Goal: Task Accomplishment & Management: Complete application form

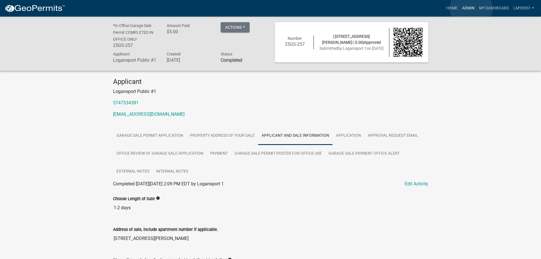
click at [471, 9] on link "Admin" at bounding box center [468, 8] width 17 height 11
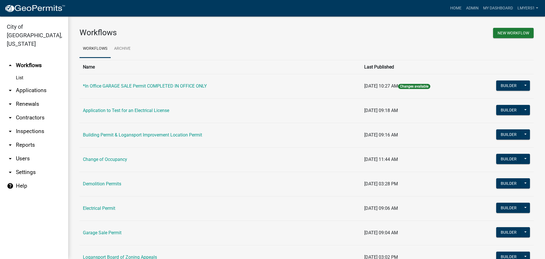
click at [26, 83] on link "arrow_drop_down Applications" at bounding box center [34, 90] width 68 height 14
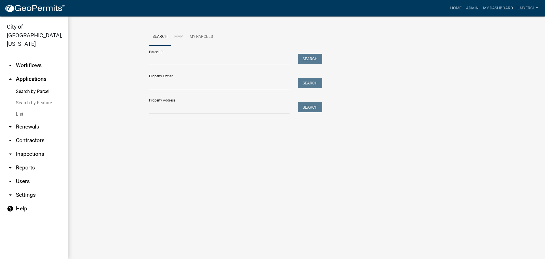
click at [20, 108] on link "List" at bounding box center [34, 113] width 68 height 11
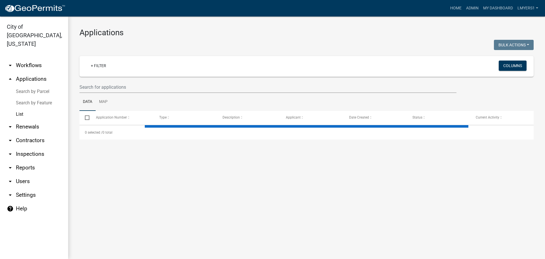
select select "3: 100"
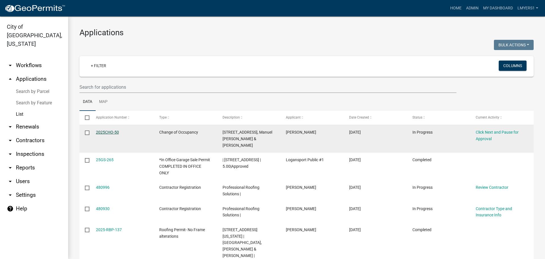
click at [110, 132] on link "2025CHO-50" at bounding box center [107, 132] width 23 height 5
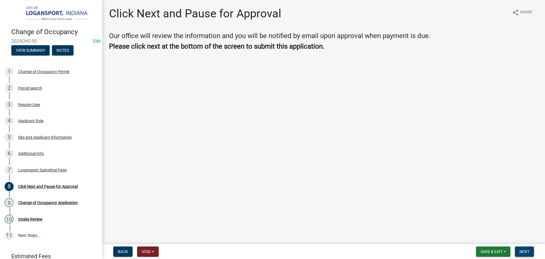
click at [524, 250] on span "Next" at bounding box center [525, 251] width 10 height 5
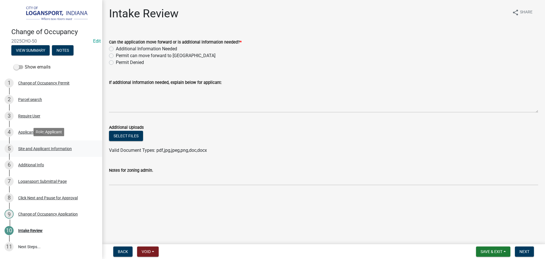
click at [37, 150] on div "5 Site and Applicant Information" at bounding box center [49, 148] width 89 height 9
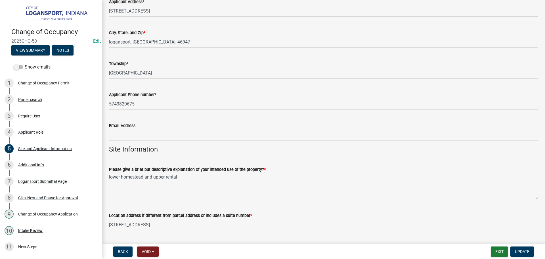
scroll to position [114, 0]
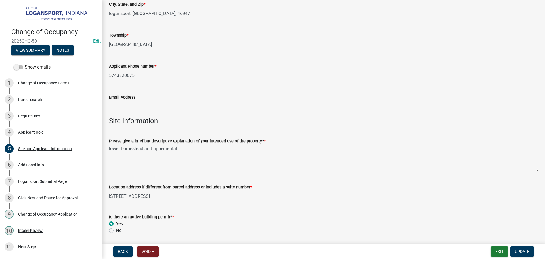
drag, startPoint x: 182, startPoint y: 149, endPoint x: 106, endPoint y: 152, distance: 76.4
click at [106, 152] on div "Please give a brief but descriptive explanation of your intended use of the pro…" at bounding box center [324, 149] width 438 height 41
type textarea "l"
type textarea "1"
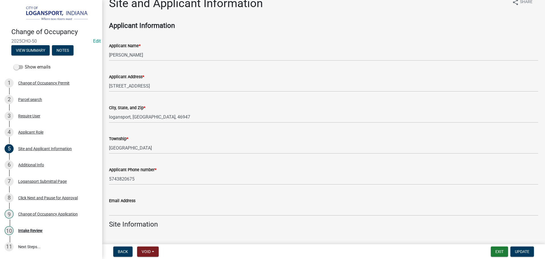
scroll to position [0, 0]
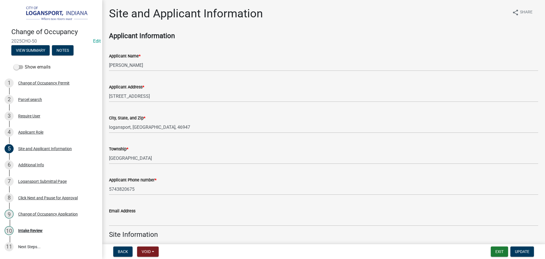
type textarea "Wanting to be 1 unit up stairs and one unit downstairs"
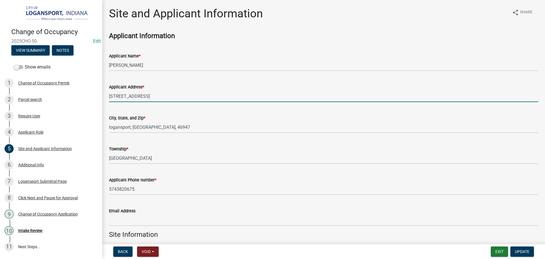
drag, startPoint x: 135, startPoint y: 97, endPoint x: 118, endPoint y: 95, distance: 16.9
click at [118, 95] on input "[STREET_ADDRESS]" at bounding box center [323, 96] width 429 height 12
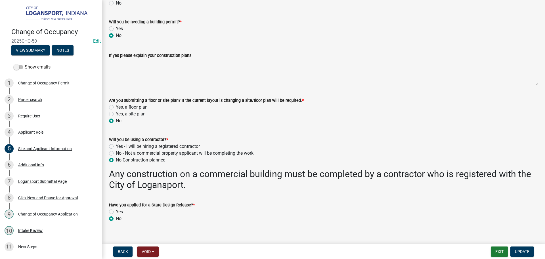
scroll to position [312, 0]
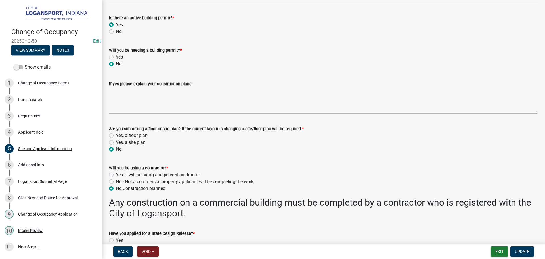
type input "[STREET_ADDRESS]"
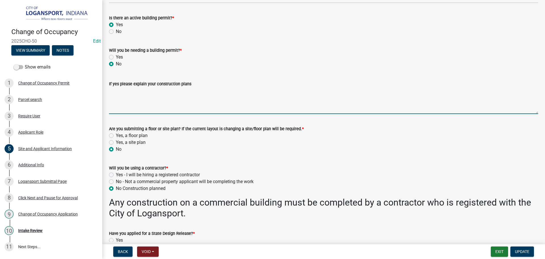
click at [114, 97] on textarea "If yes please explain your construction plans" at bounding box center [323, 100] width 429 height 27
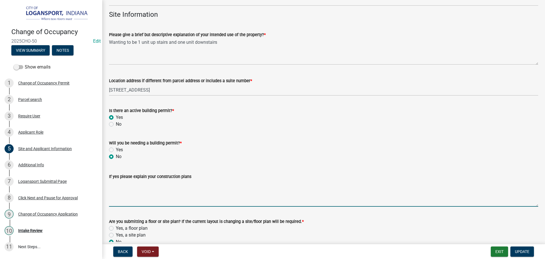
scroll to position [142, 0]
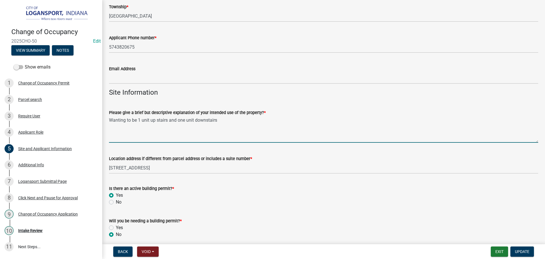
click at [126, 120] on textarea "Wanting to be 1 unit up stairs and one unit downstairs" at bounding box center [323, 129] width 429 height 27
click at [225, 122] on textarea "Wanting it to be 1 unit up stairs and one unit downstairs" at bounding box center [323, 129] width 429 height 27
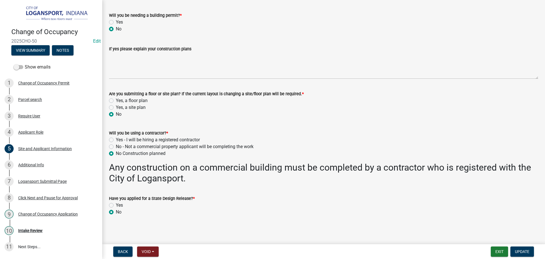
scroll to position [348, 0]
type textarea "Wanting it to be 1 unit up stairs and one unit downstairs."
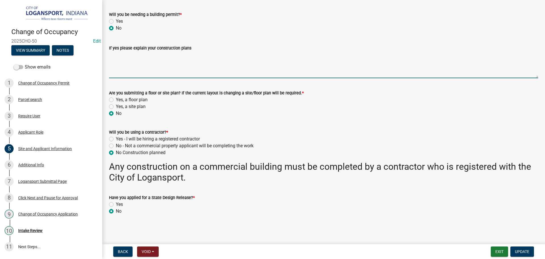
click at [124, 61] on textarea "If yes please explain your construction plans" at bounding box center [323, 64] width 429 height 27
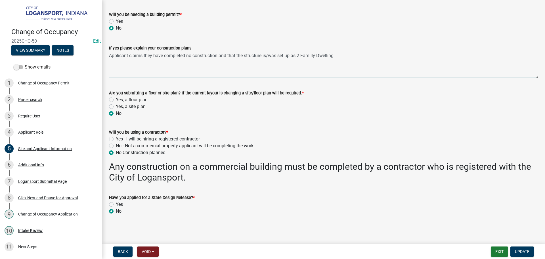
drag, startPoint x: 313, startPoint y: 55, endPoint x: 318, endPoint y: 63, distance: 9.5
click at [313, 54] on textarea "Applicant claims they have completed no construction and that the structure is/…" at bounding box center [323, 64] width 429 height 27
type textarea "Applicant claims they have completed no construction and that the structure is/…"
click at [523, 250] on span "Update" at bounding box center [522, 251] width 14 height 5
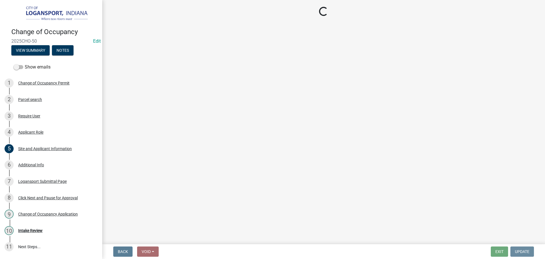
scroll to position [0, 0]
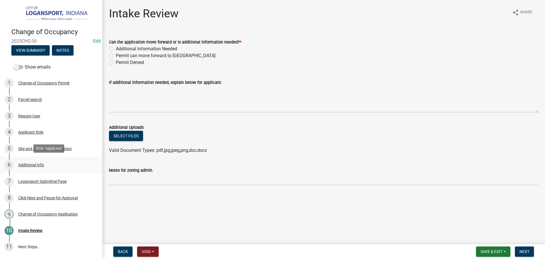
click at [31, 164] on div "Additional Info" at bounding box center [31, 165] width 26 height 4
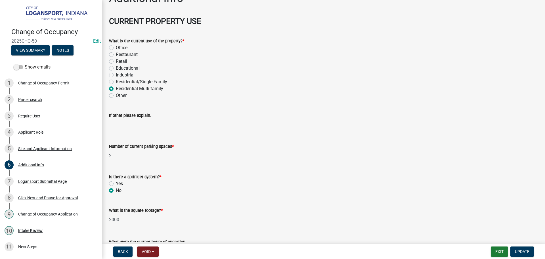
scroll to position [28, 0]
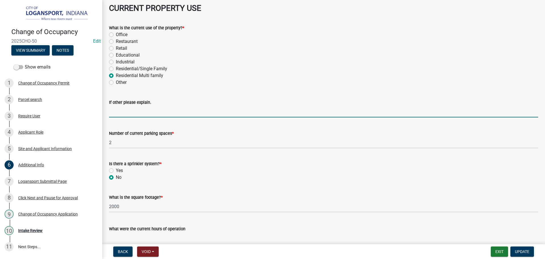
click at [133, 114] on input "If other please explain." at bounding box center [323, 112] width 429 height 12
click at [109, 111] on input "Currently set up as a duplex" at bounding box center [323, 112] width 429 height 12
click at [212, 109] on input "Applicant states its Currently set up as a duplex" at bounding box center [323, 112] width 429 height 12
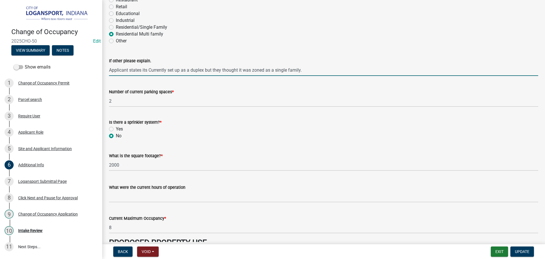
scroll to position [114, 0]
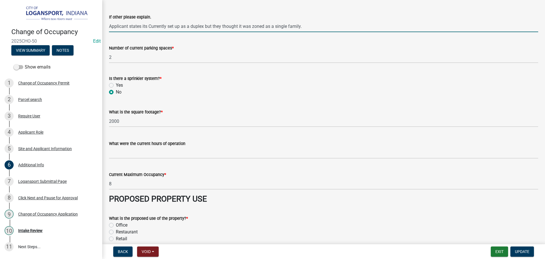
type input "Applicant states its Currently set up as a duplex but they thought it was zoned…"
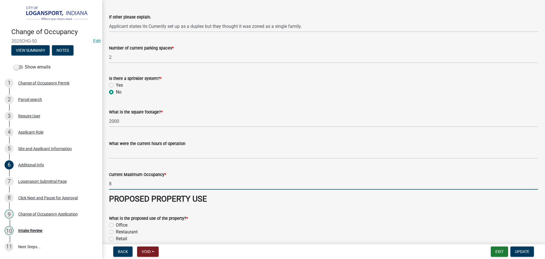
drag, startPoint x: 123, startPoint y: 185, endPoint x: 109, endPoint y: 185, distance: 13.9
click at [109, 185] on div "Current Maximum Occupancy * 8" at bounding box center [324, 176] width 438 height 26
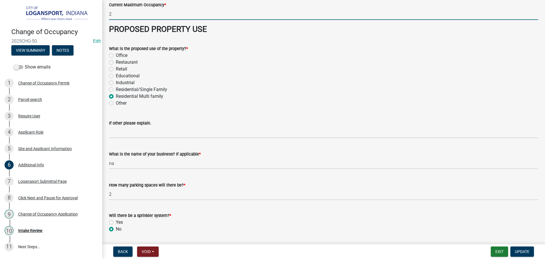
scroll to position [284, 0]
type input "2"
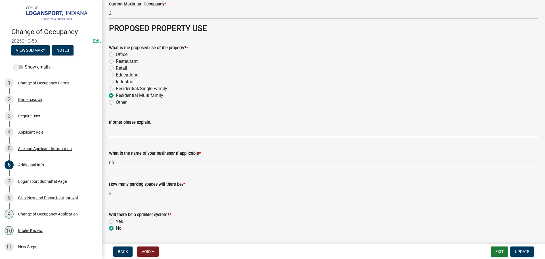
click at [113, 130] on input "If other please explain." at bounding box center [323, 131] width 429 height 12
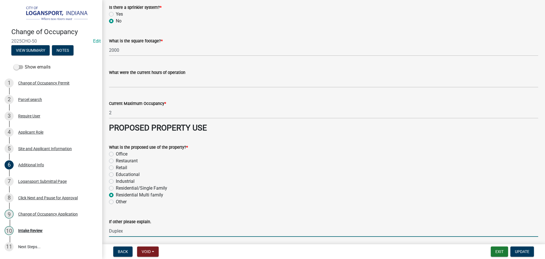
scroll to position [85, 0]
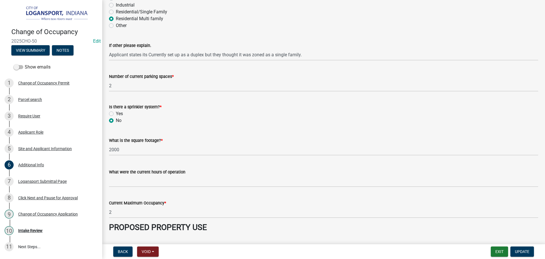
type input "Duplex"
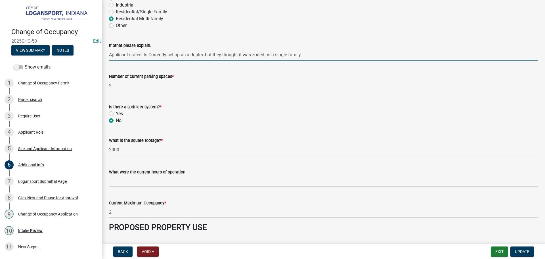
click at [129, 55] on input "Applicant states its Currently set up as a duplex but they thought it was zoned…" at bounding box center [323, 55] width 429 height 12
click at [145, 54] on input "Applicant states its Currently set up as a duplex but they thought it was zoned…" at bounding box center [323, 55] width 429 height 12
drag, startPoint x: 149, startPoint y: 54, endPoint x: 167, endPoint y: 55, distance: 17.9
click at [167, 55] on input "Applicant states its Currently set up as a duplex but they thought it was zoned…" at bounding box center [323, 55] width 429 height 12
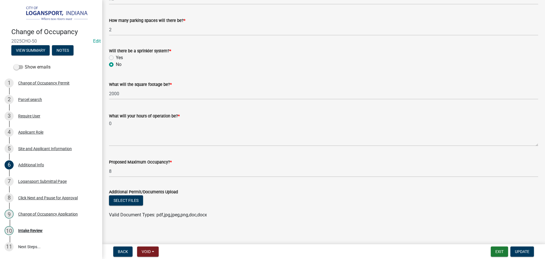
scroll to position [451, 0]
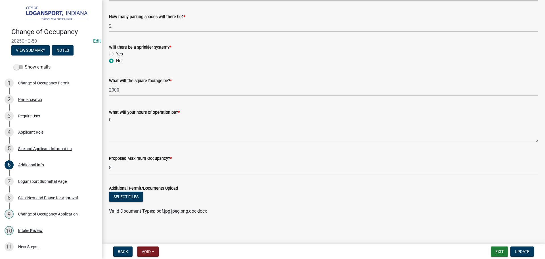
type input "Applicant states its set up as a duplex but they thought it was zoned as a sing…"
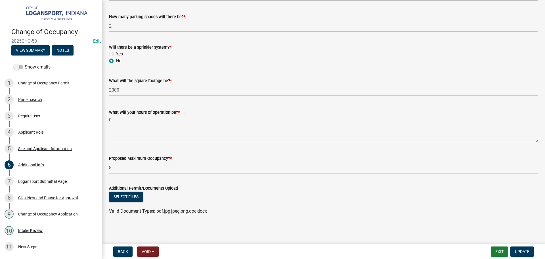
drag, startPoint x: 116, startPoint y: 171, endPoint x: 107, endPoint y: 168, distance: 8.8
click at [107, 168] on div "Proposed Maximum Occupancy? * 8" at bounding box center [324, 160] width 438 height 26
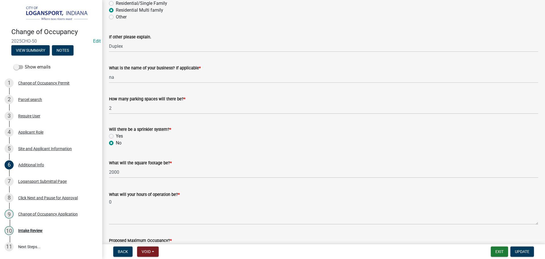
scroll to position [397, 0]
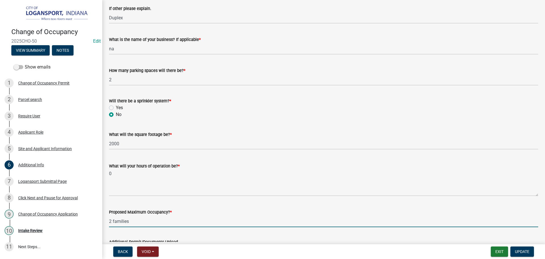
type input "2 families"
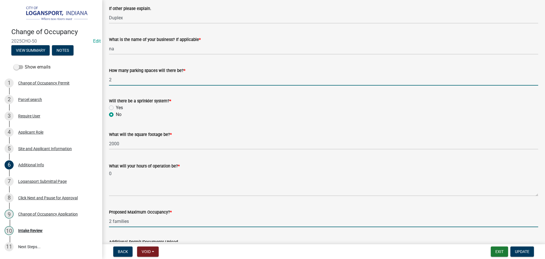
click at [115, 76] on input "2" at bounding box center [323, 80] width 429 height 12
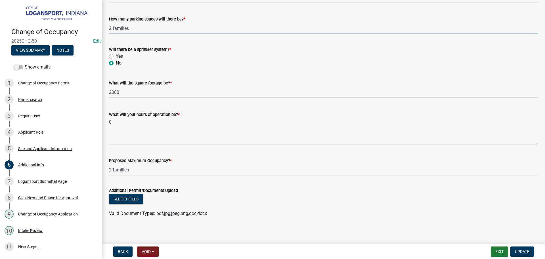
scroll to position [451, 0]
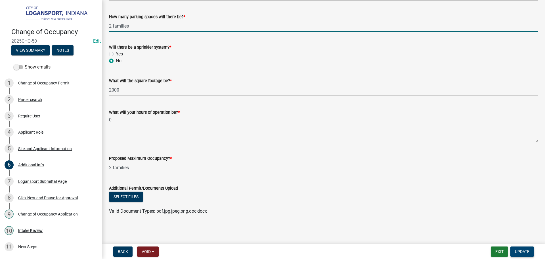
type input "2"
click at [524, 252] on span "Update" at bounding box center [522, 251] width 14 height 5
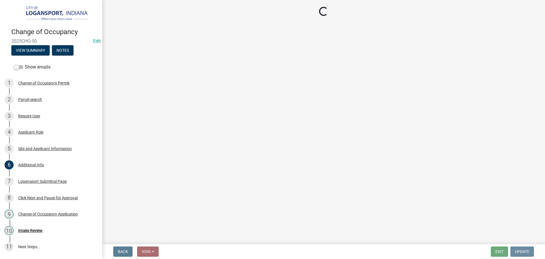
scroll to position [0, 0]
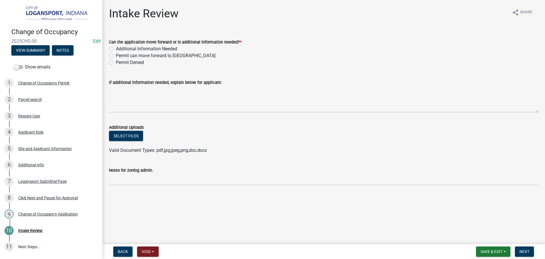
click at [116, 55] on label "Permit can move forward to [GEOGRAPHIC_DATA]" at bounding box center [166, 55] width 100 height 7
click at [116, 55] on input "Permit can move forward to [GEOGRAPHIC_DATA]" at bounding box center [118, 54] width 4 height 4
radio input "true"
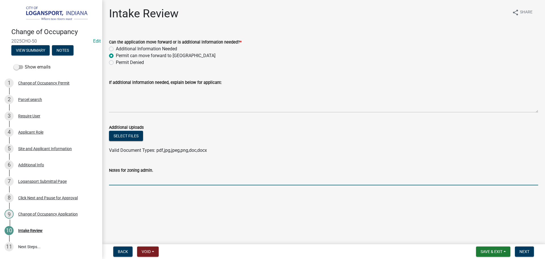
click at [127, 179] on input "Notes for zoning admin." at bounding box center [323, 179] width 429 height 12
type input "I"
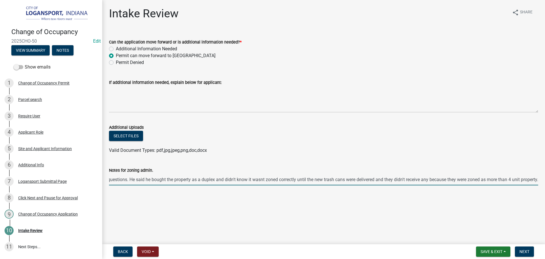
scroll to position [0, 169]
click at [261, 181] on input "I was not here when the application was completed but did call the applicant wi…" at bounding box center [323, 179] width 429 height 12
type input "I was not here when the application was completed but did call the applicant wi…"
click at [525, 250] on span "Next" at bounding box center [525, 251] width 10 height 5
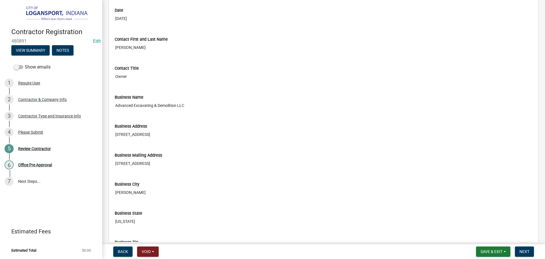
scroll to position [227, 0]
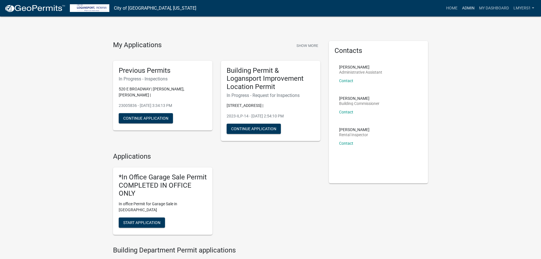
click at [470, 10] on link "Admin" at bounding box center [468, 8] width 17 height 11
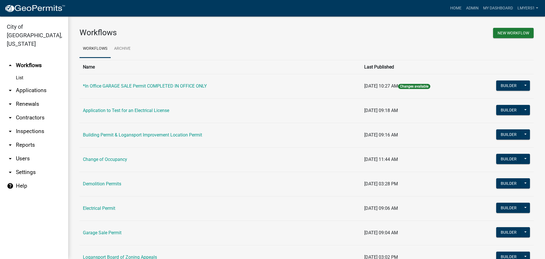
click at [45, 111] on link "arrow_drop_down Contractors" at bounding box center [34, 118] width 68 height 14
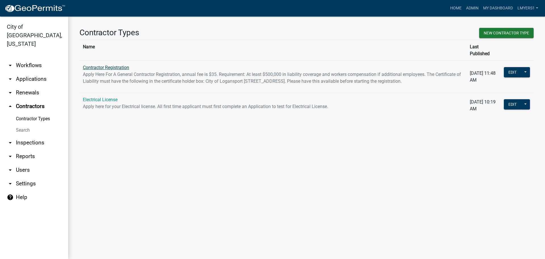
click at [96, 65] on link "Contractor Registration" at bounding box center [106, 67] width 46 height 5
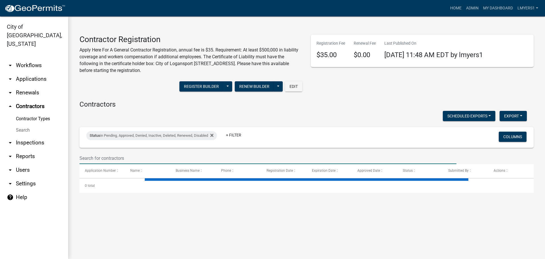
click at [102, 159] on input "text" at bounding box center [267, 158] width 377 height 12
select select "3: 100"
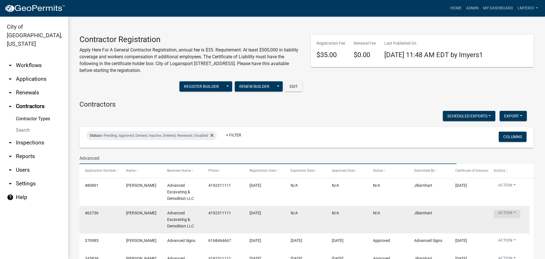
type input "Advanced"
click at [516, 214] on button "Action" at bounding box center [507, 214] width 27 height 8
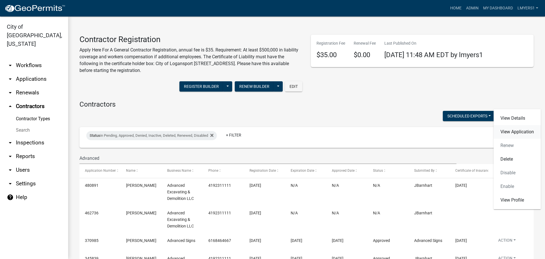
click at [526, 135] on link "View Application" at bounding box center [517, 132] width 47 height 14
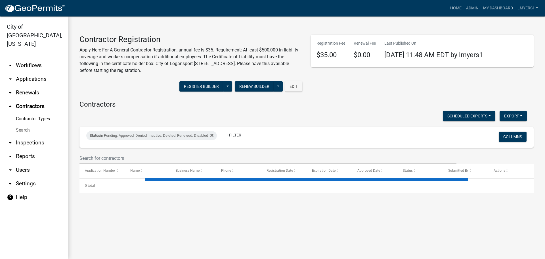
select select "3: 100"
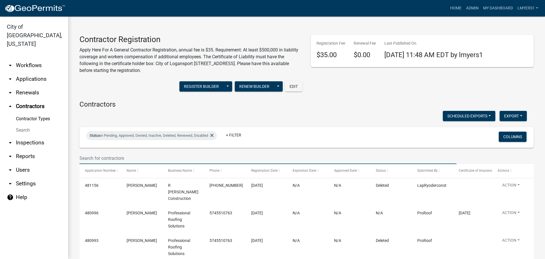
click at [189, 160] on input "text" at bounding box center [267, 158] width 377 height 12
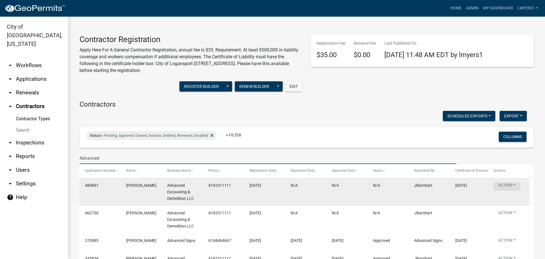
type input "Advanced"
click at [503, 186] on button "Action" at bounding box center [507, 186] width 27 height 8
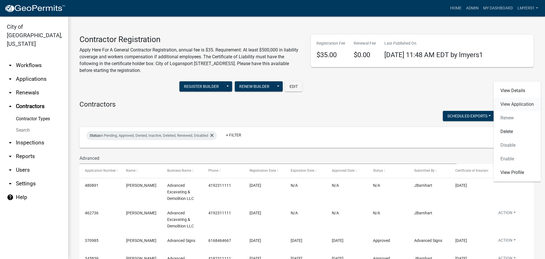
click at [507, 102] on link "View Application" at bounding box center [517, 104] width 47 height 14
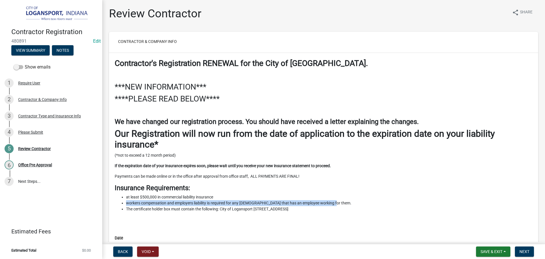
drag, startPoint x: 334, startPoint y: 203, endPoint x: 116, endPoint y: 205, distance: 218.6
click at [116, 205] on ul "at least $500,000 in commercial liability insurance workers compensation and em…" at bounding box center [324, 203] width 418 height 18
copy li "workers compensation and employers liability is required for any contractor tha…"
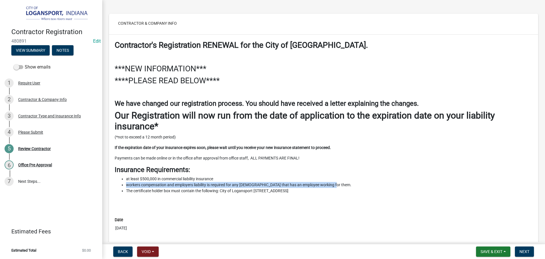
scroll to position [114, 0]
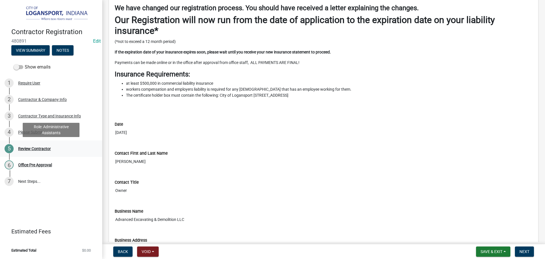
click at [35, 148] on div "Review Contractor" at bounding box center [34, 149] width 33 height 4
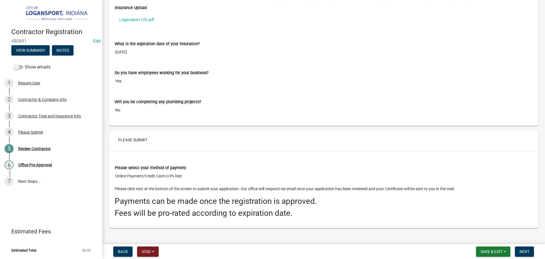
scroll to position [840, 0]
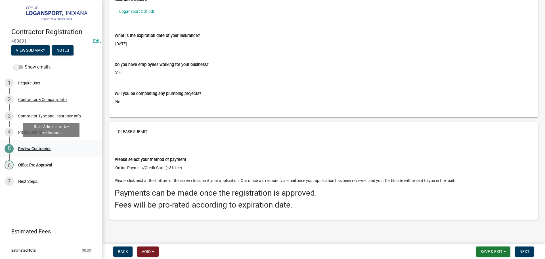
click at [43, 149] on div "Review Contractor" at bounding box center [34, 149] width 33 height 4
click at [525, 248] on button "Next" at bounding box center [524, 251] width 19 height 10
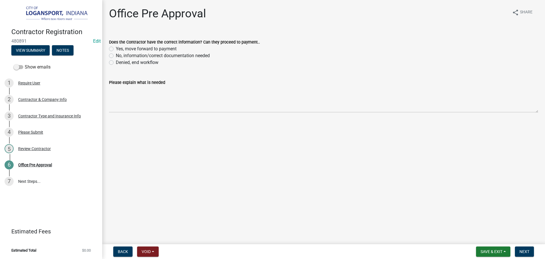
click at [116, 54] on label "No, information/correct documentation needed" at bounding box center [163, 55] width 94 height 7
click at [116, 54] on input "No, information/correct documentation needed" at bounding box center [118, 54] width 4 height 4
radio input "true"
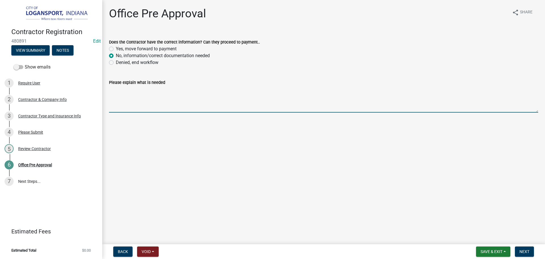
click at [114, 96] on textarea "Please explain what is needed" at bounding box center [323, 99] width 429 height 27
paste textarea "workers compensation and employers liability is required for any contractor tha…"
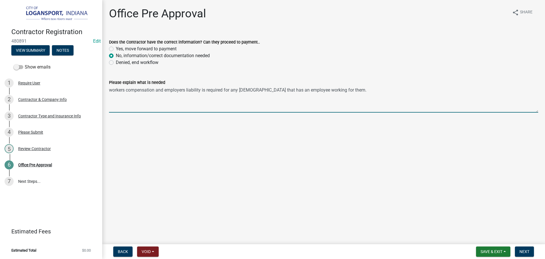
click at [111, 91] on textarea "workers compensation and employers liability is required for any contractor tha…" at bounding box center [323, 99] width 429 height 27
drag, startPoint x: 201, startPoint y: 90, endPoint x: 165, endPoint y: 89, distance: 35.8
click at [165, 89] on textarea "Workers compensation and employers liability is required for any contractor tha…" at bounding box center [323, 99] width 429 height 27
click at [156, 92] on textarea "Workers compensation and is required for any contractor that has an employee wo…" at bounding box center [323, 99] width 429 height 27
click at [315, 90] on textarea "Workers compensation coverage is required for any contractor that has an employ…" at bounding box center [323, 99] width 429 height 27
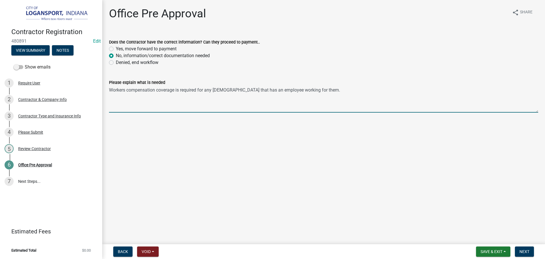
click at [320, 93] on textarea "Workers compensation coverage is required for any contractor that has an employ…" at bounding box center [323, 99] width 429 height 27
type textarea "Workers compensation coverage is required for any contractor that has an employ…"
click at [526, 253] on span "Next" at bounding box center [525, 251] width 10 height 5
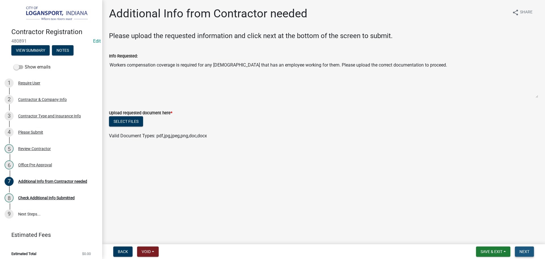
click at [527, 253] on span "Next" at bounding box center [525, 251] width 10 height 5
